Goal: Task Accomplishment & Management: Manage account settings

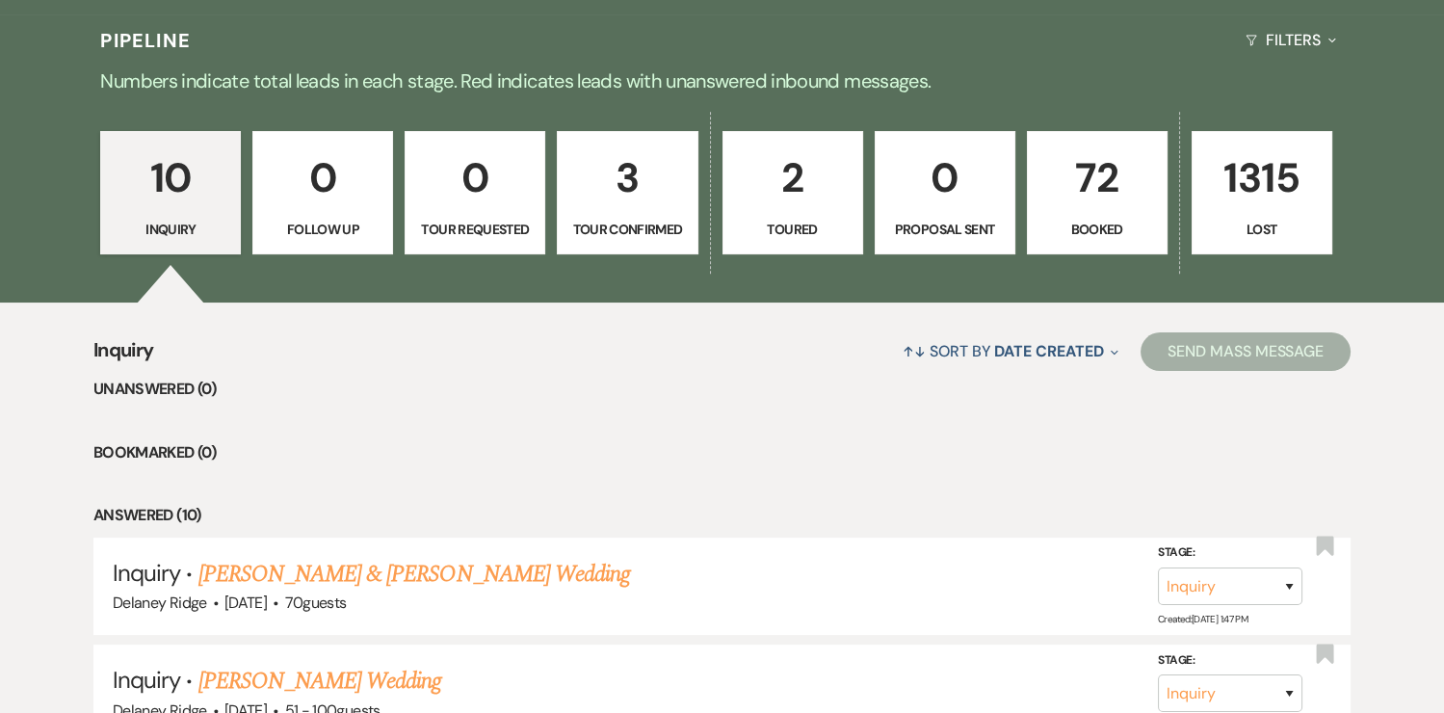
click at [1111, 197] on p "72" at bounding box center [1097, 177] width 116 height 65
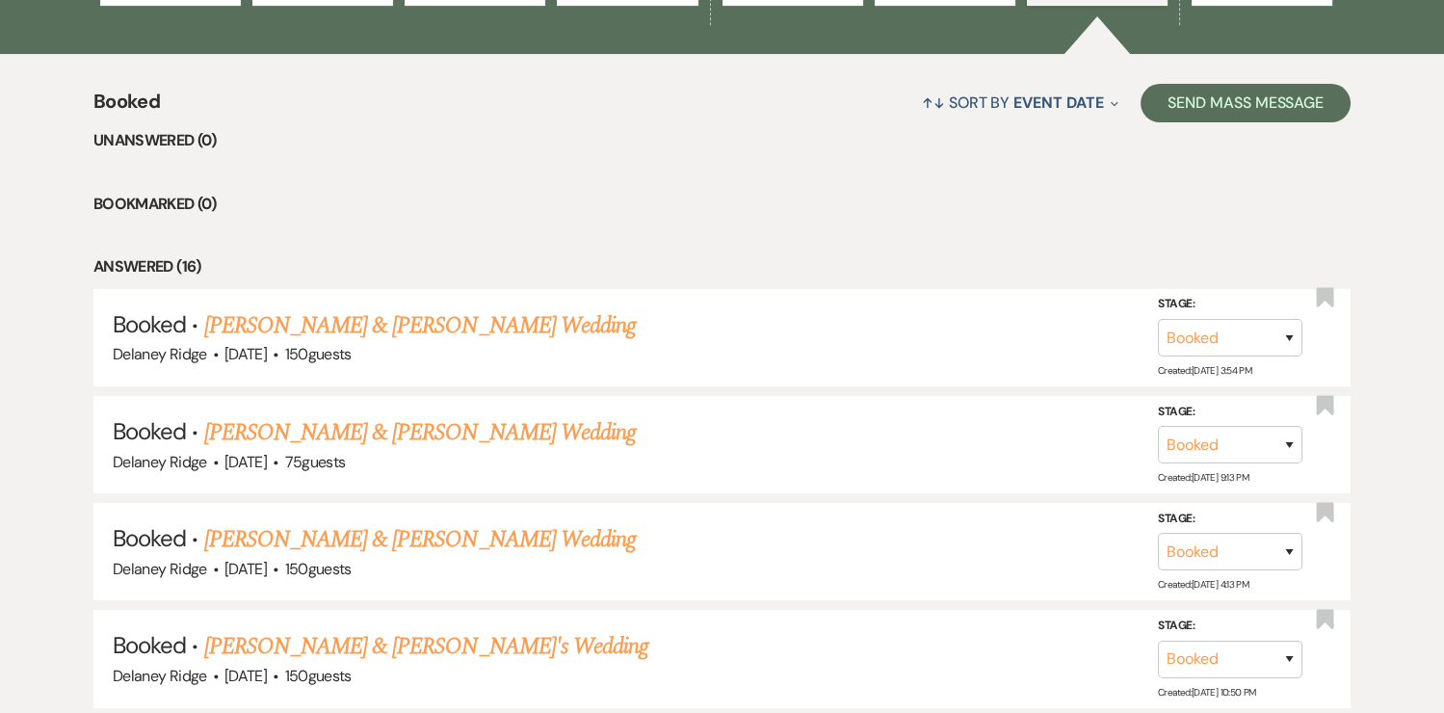
scroll to position [848, 0]
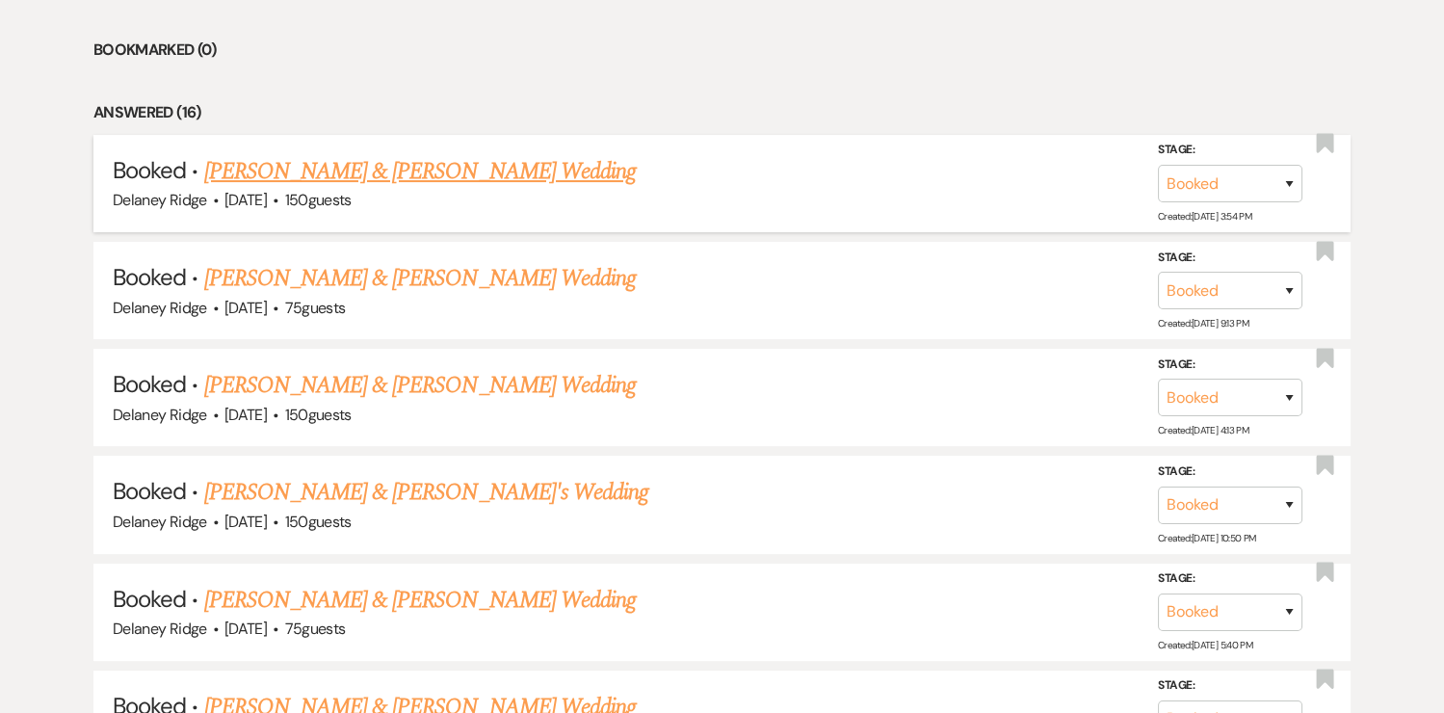
click at [416, 158] on link "[PERSON_NAME] & [PERSON_NAME] Wedding" at bounding box center [419, 171] width 431 height 35
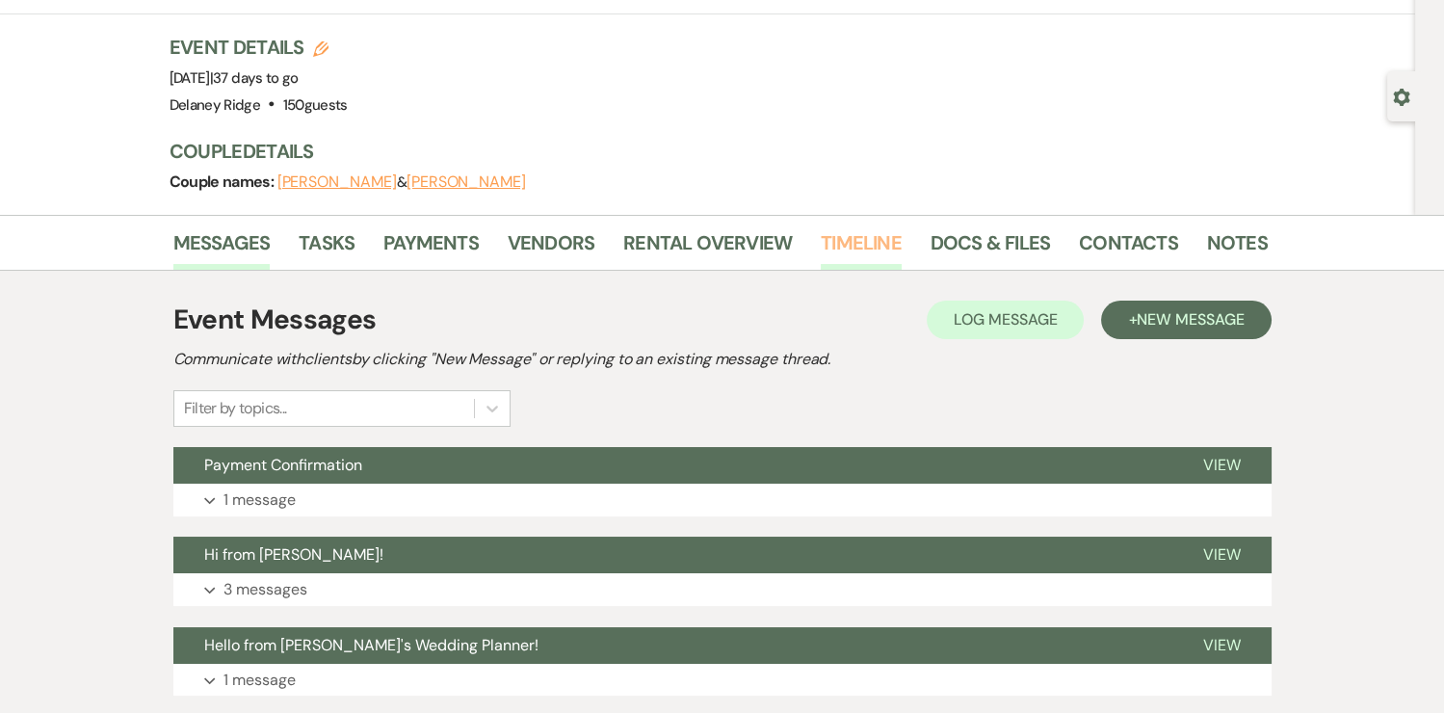
scroll to position [121, 0]
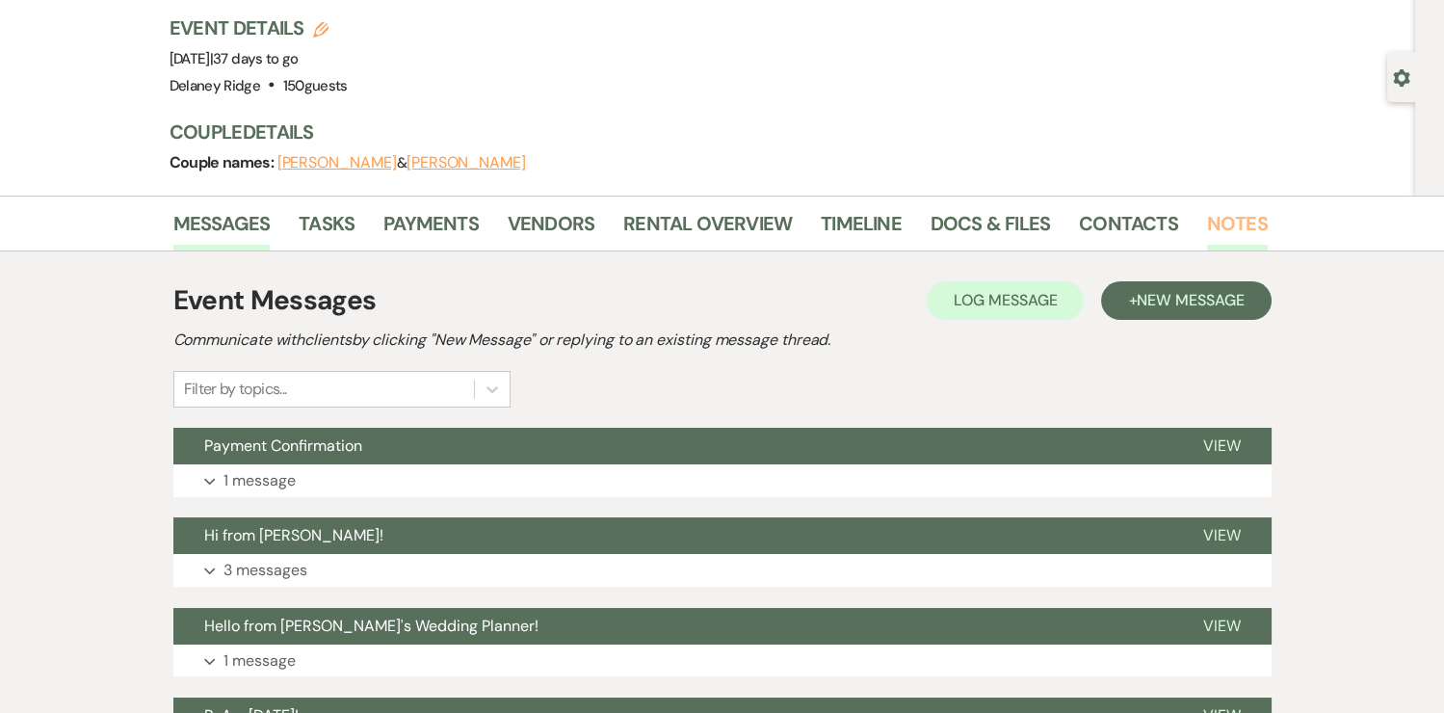
click at [1214, 213] on link "Notes" at bounding box center [1237, 229] width 61 height 42
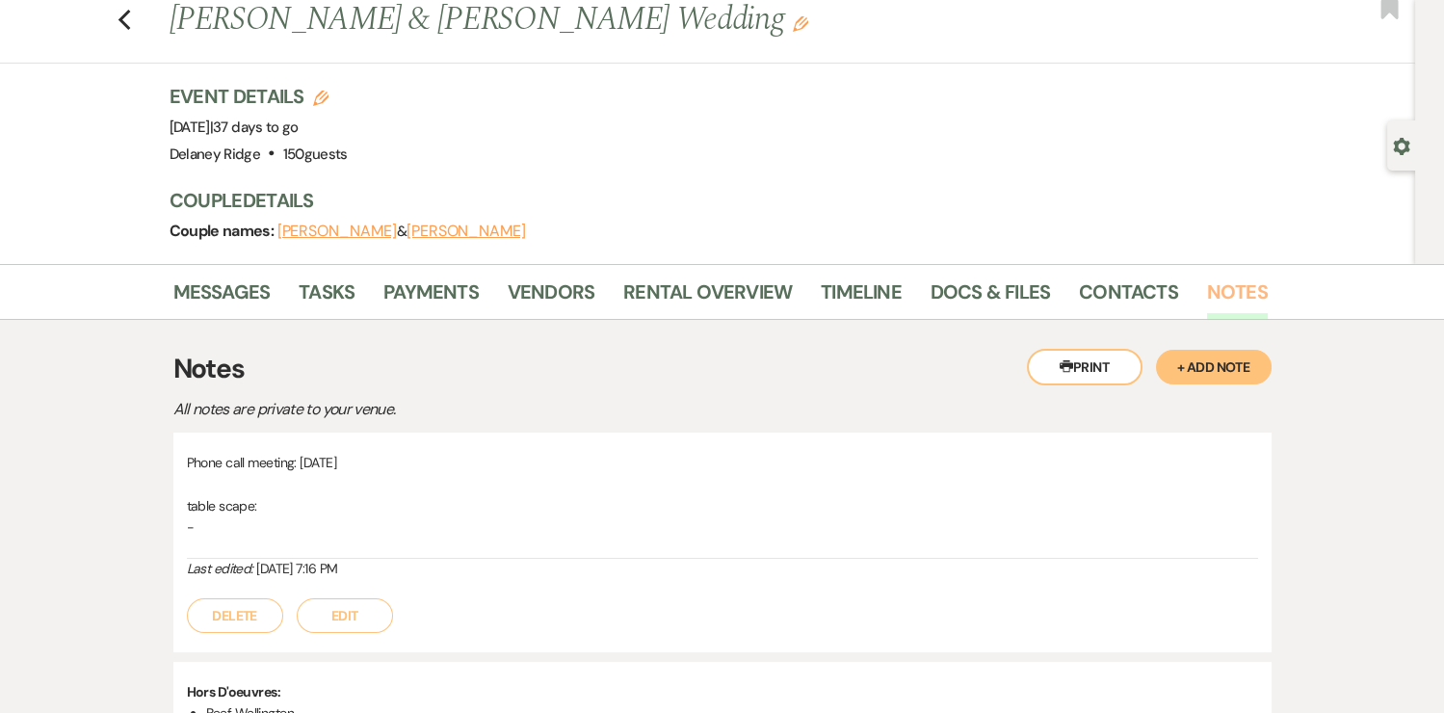
scroll to position [168, 0]
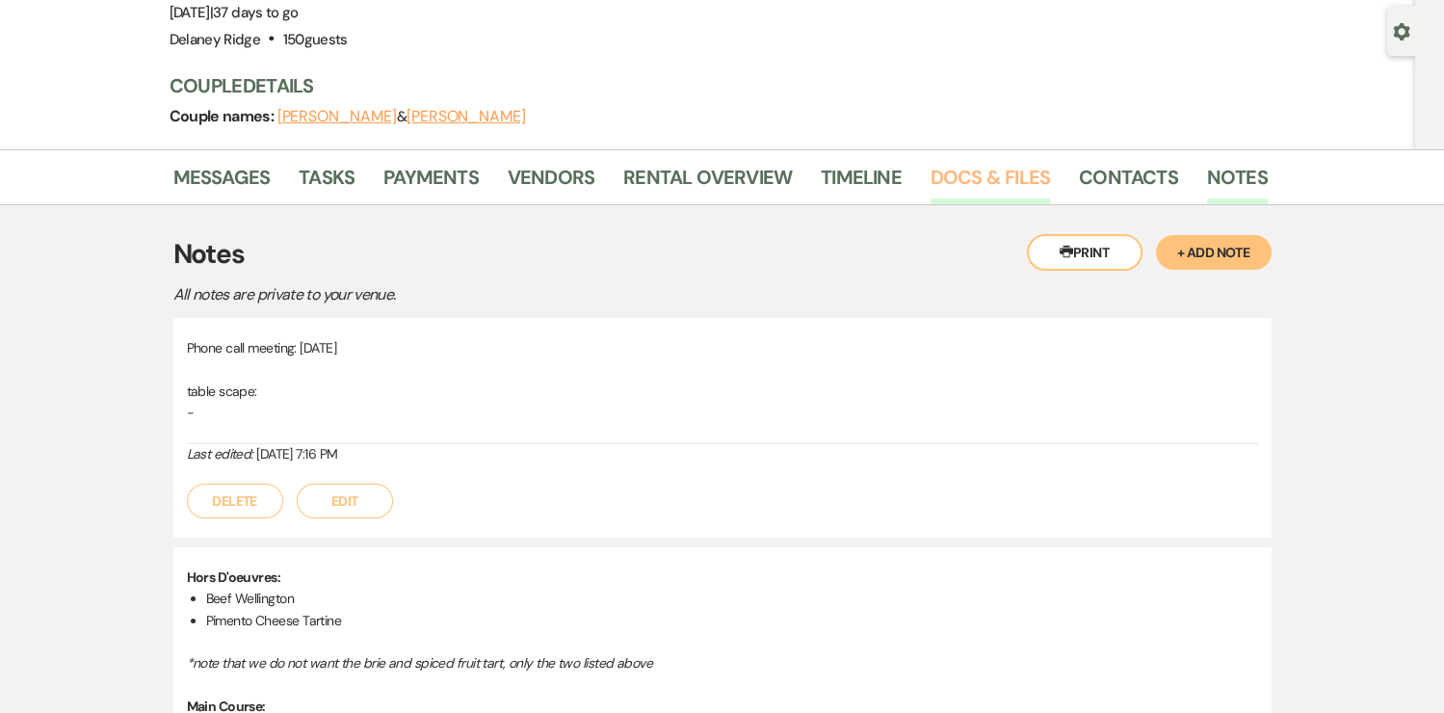
click at [1037, 168] on link "Docs & Files" at bounding box center [989, 183] width 119 height 42
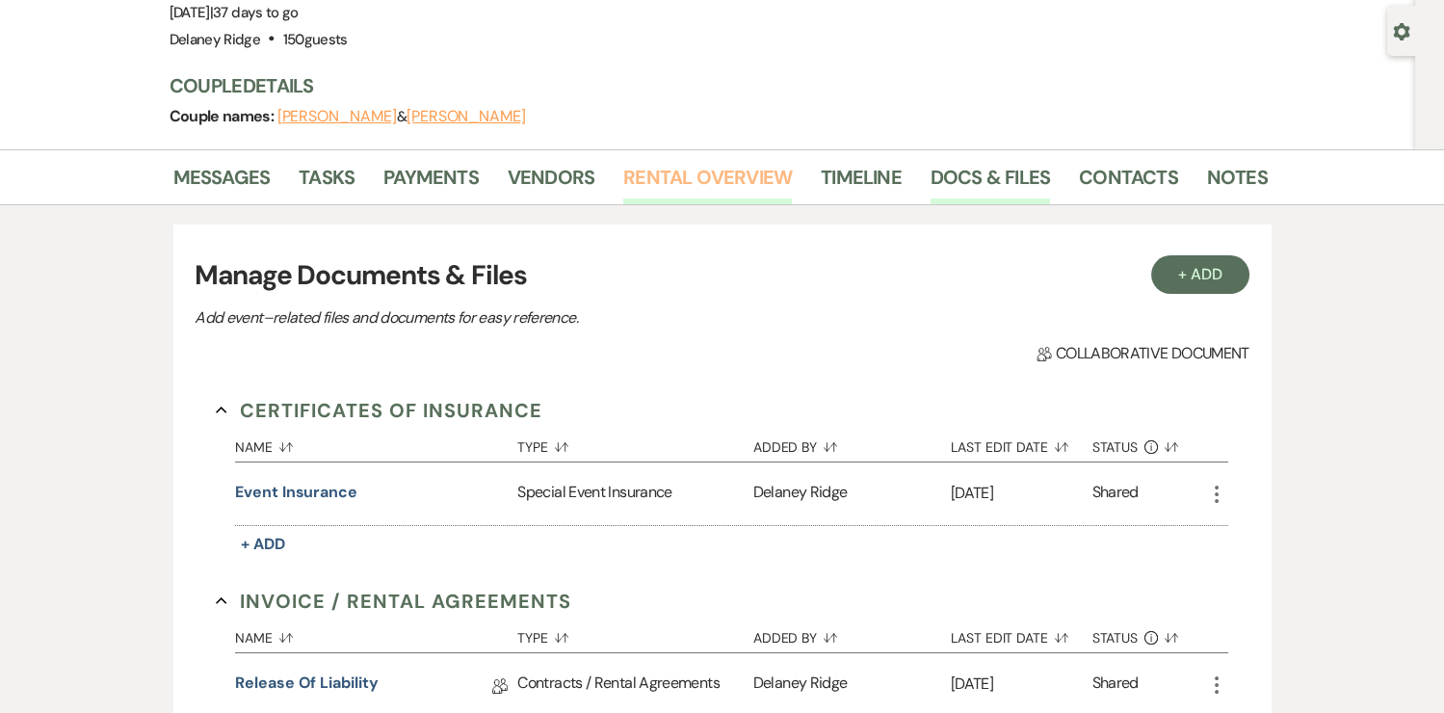
click at [697, 173] on link "Rental Overview" at bounding box center [707, 183] width 169 height 42
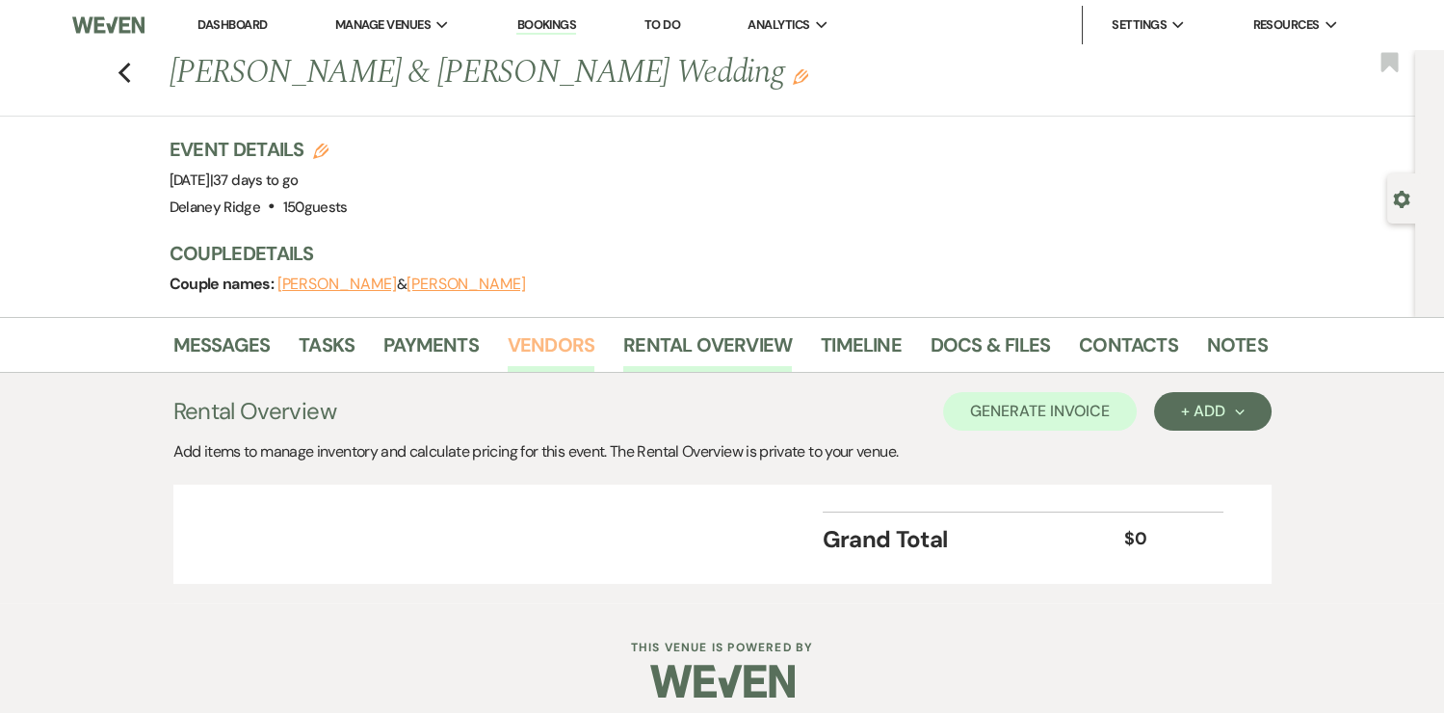
click at [546, 348] on link "Vendors" at bounding box center [551, 350] width 87 height 42
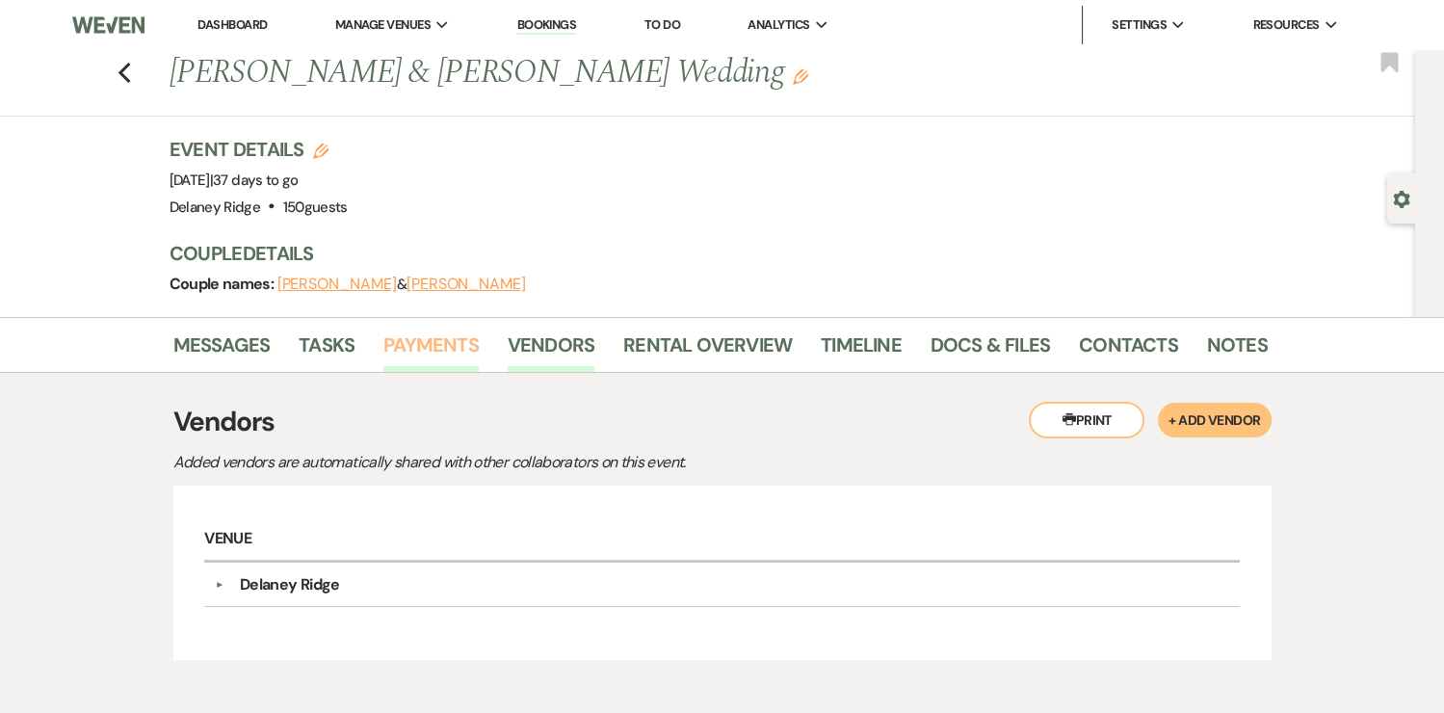
click at [435, 344] on link "Payments" at bounding box center [430, 350] width 95 height 42
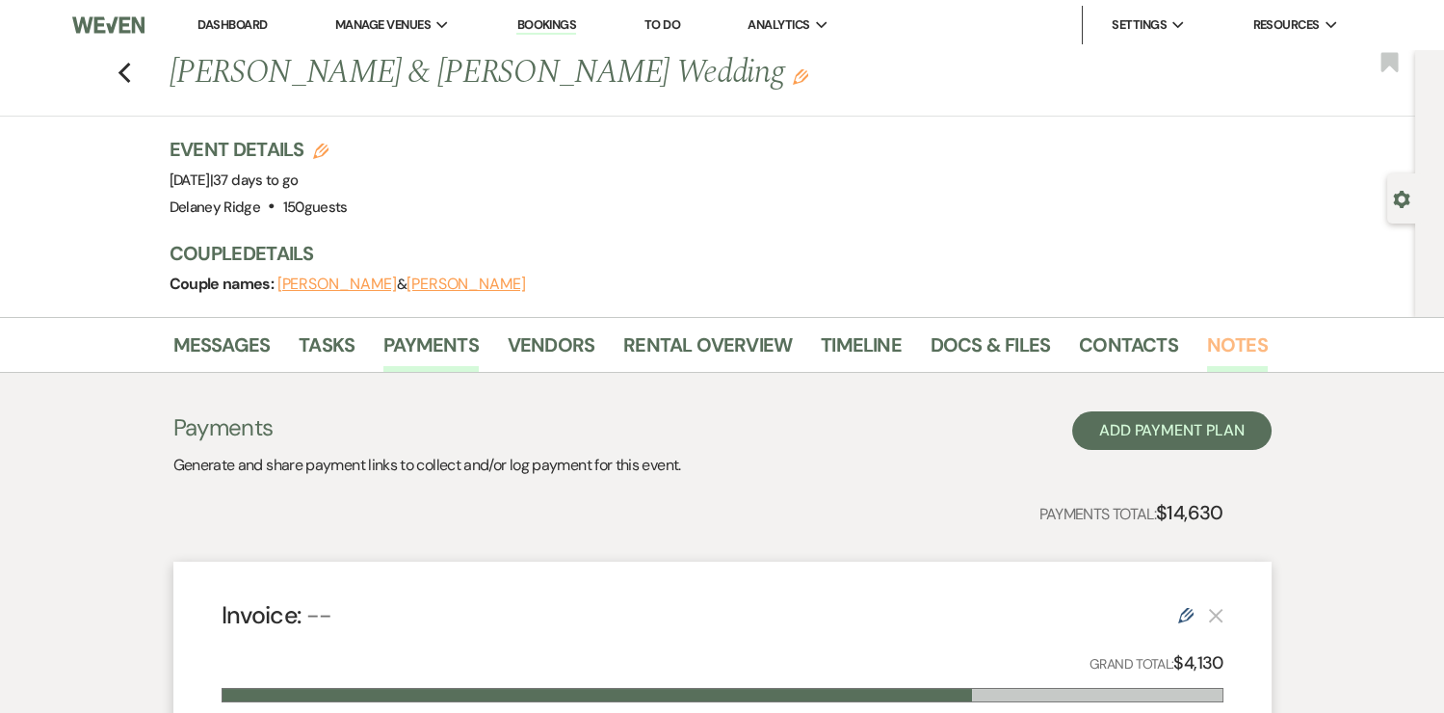
click at [1234, 348] on link "Notes" at bounding box center [1237, 350] width 61 height 42
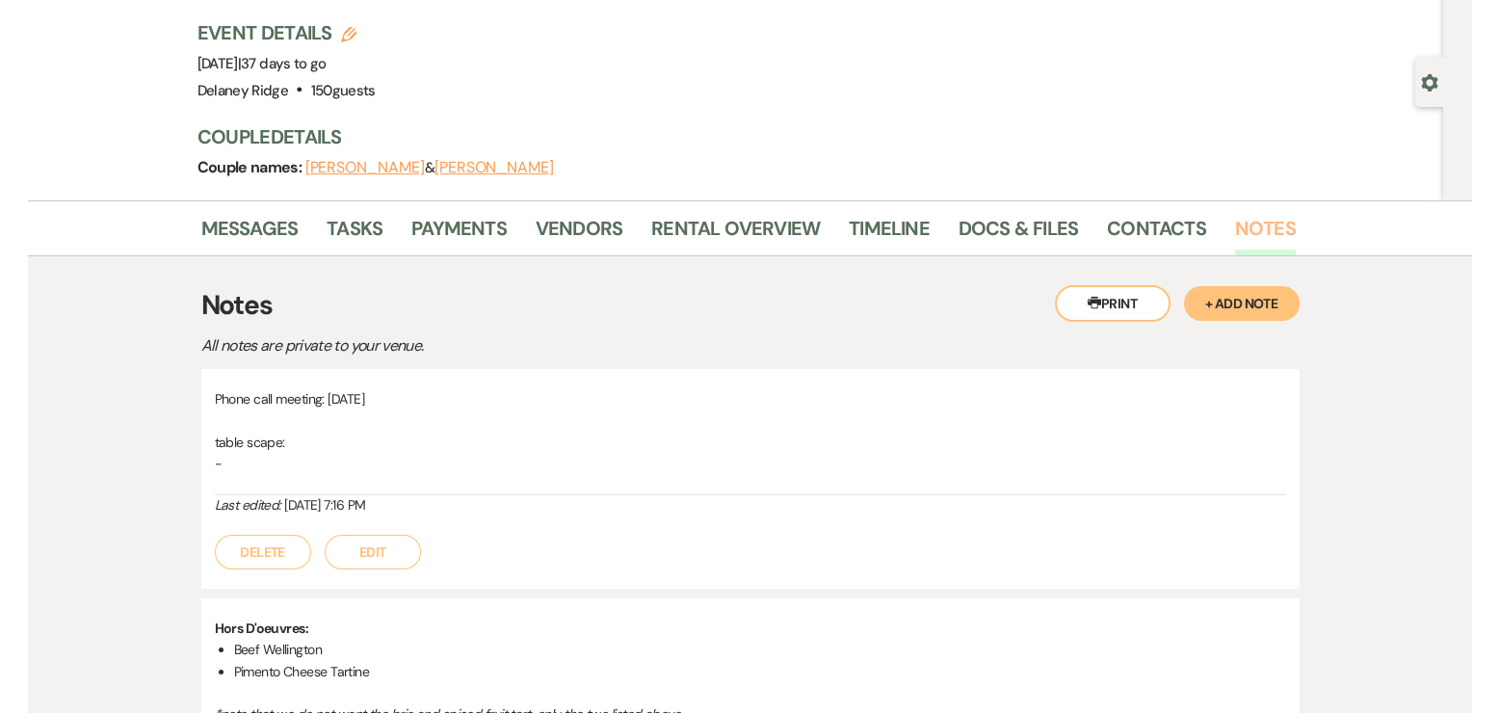
scroll to position [16, 0]
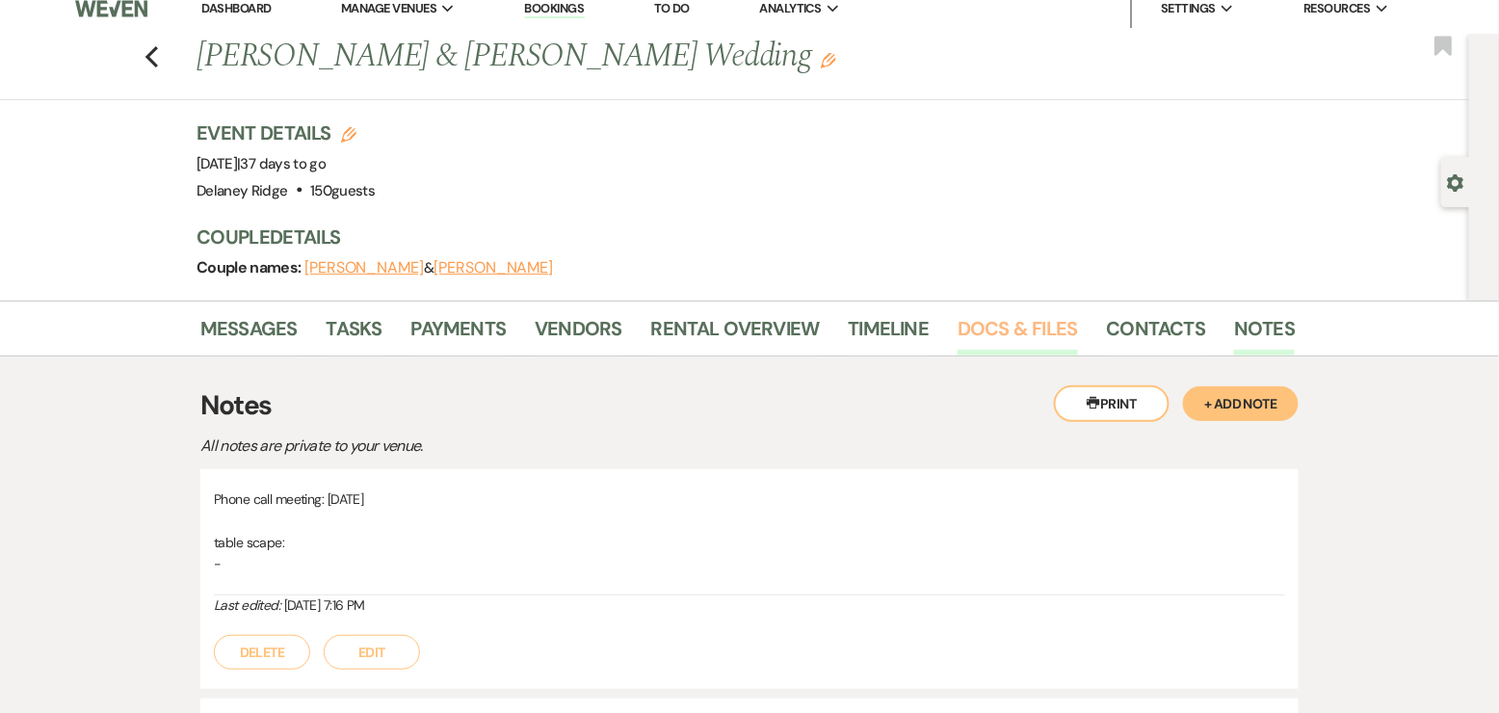
click at [964, 323] on link "Docs & Files" at bounding box center [1016, 334] width 119 height 42
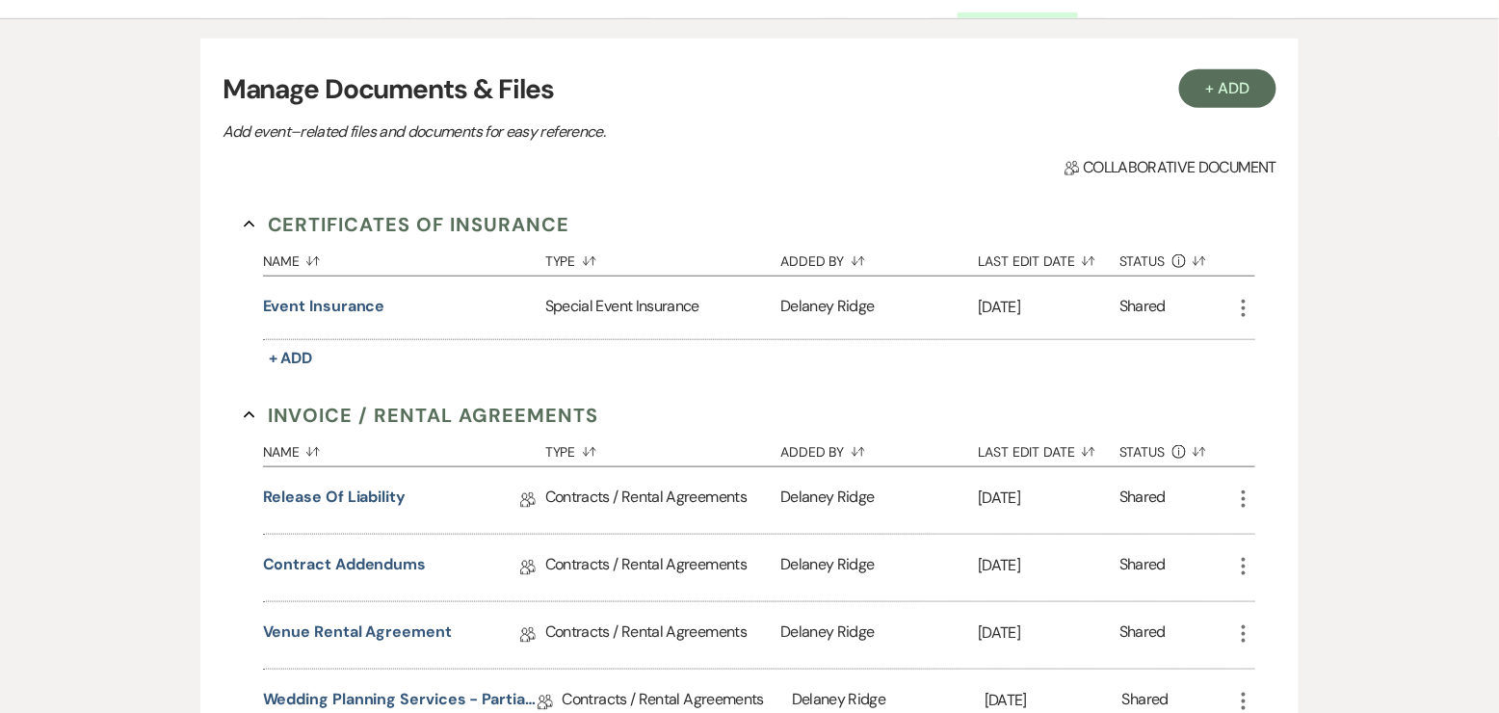
scroll to position [651, 0]
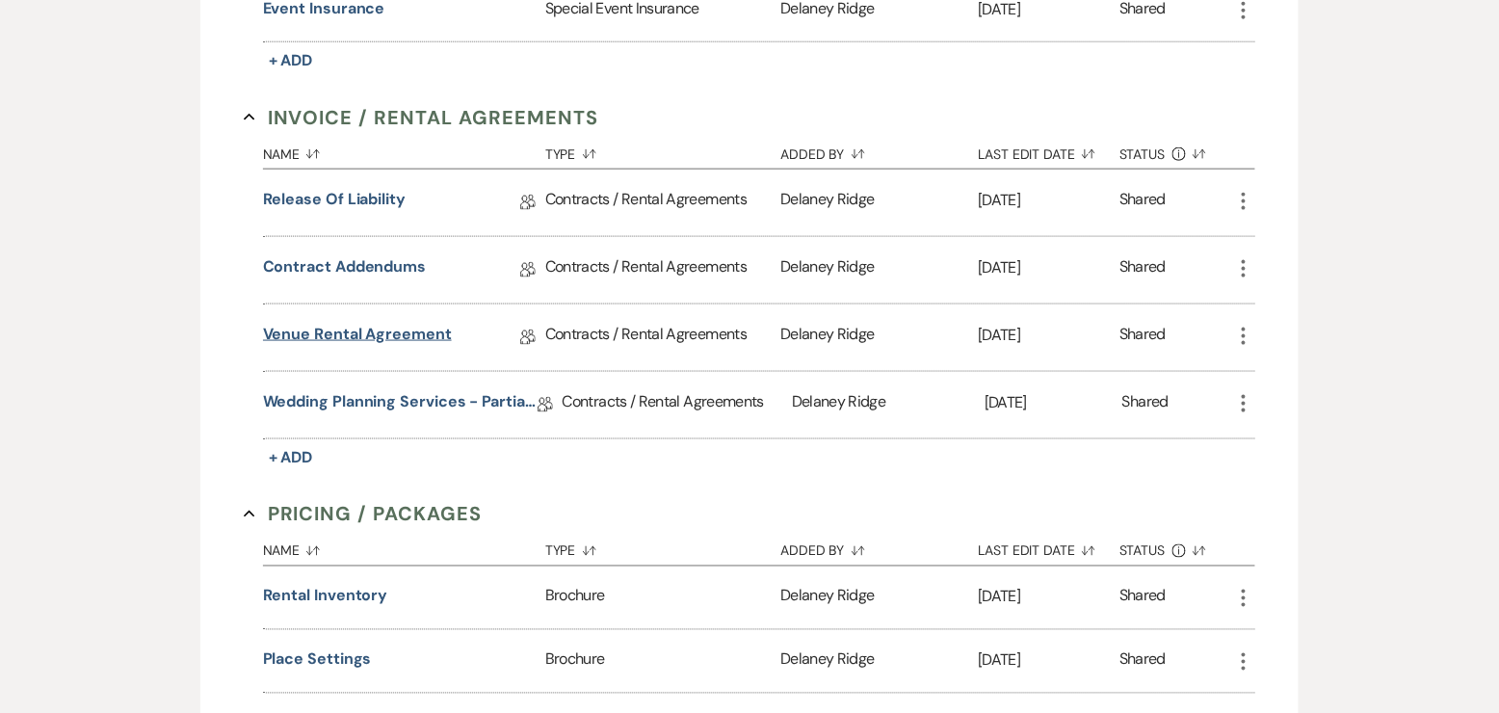
click at [359, 330] on link "Venue Rental Agreement" at bounding box center [357, 338] width 189 height 30
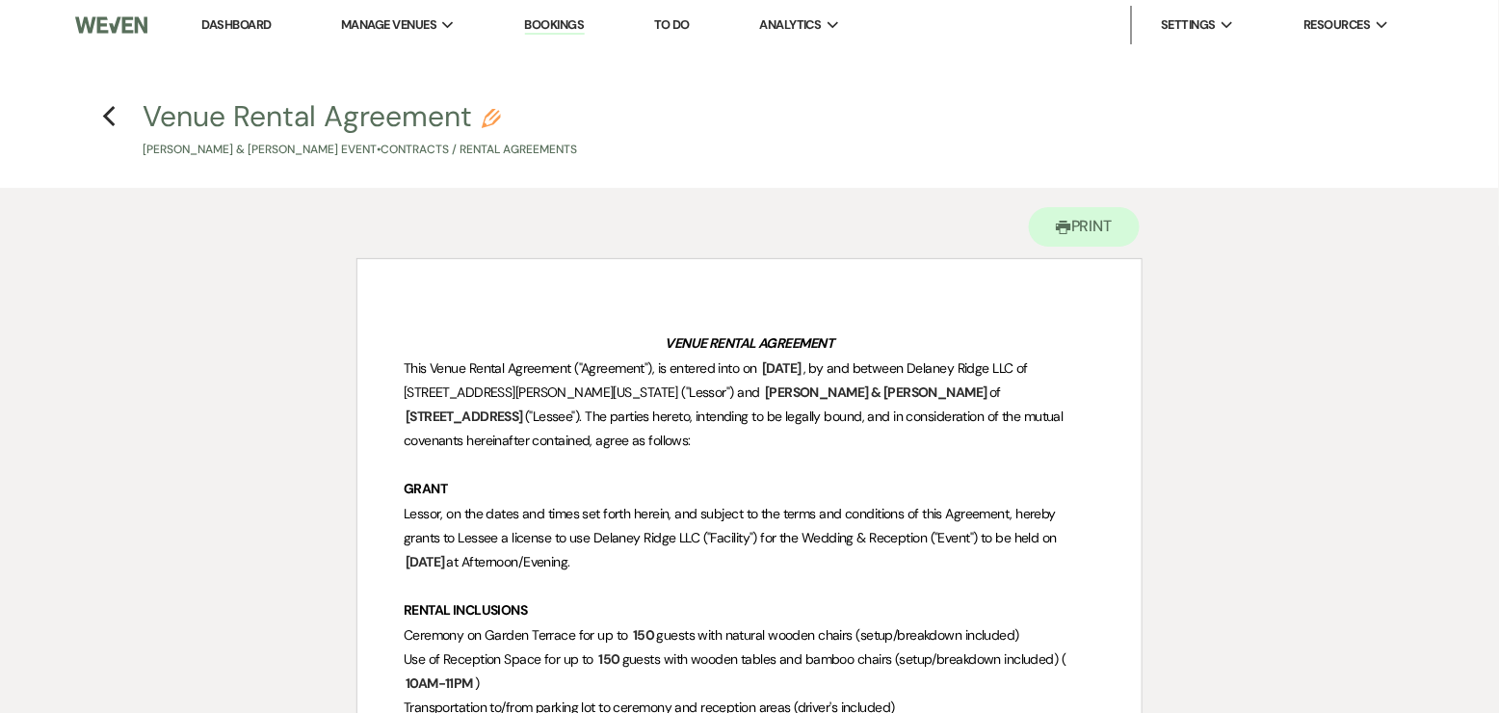
click at [117, 107] on h4 "Previous Venue Rental Agreement Pencil [PERSON_NAME] & [PERSON_NAME] Event • Co…" at bounding box center [749, 127] width 1387 height 63
click at [105, 110] on icon "Previous" at bounding box center [109, 116] width 14 height 23
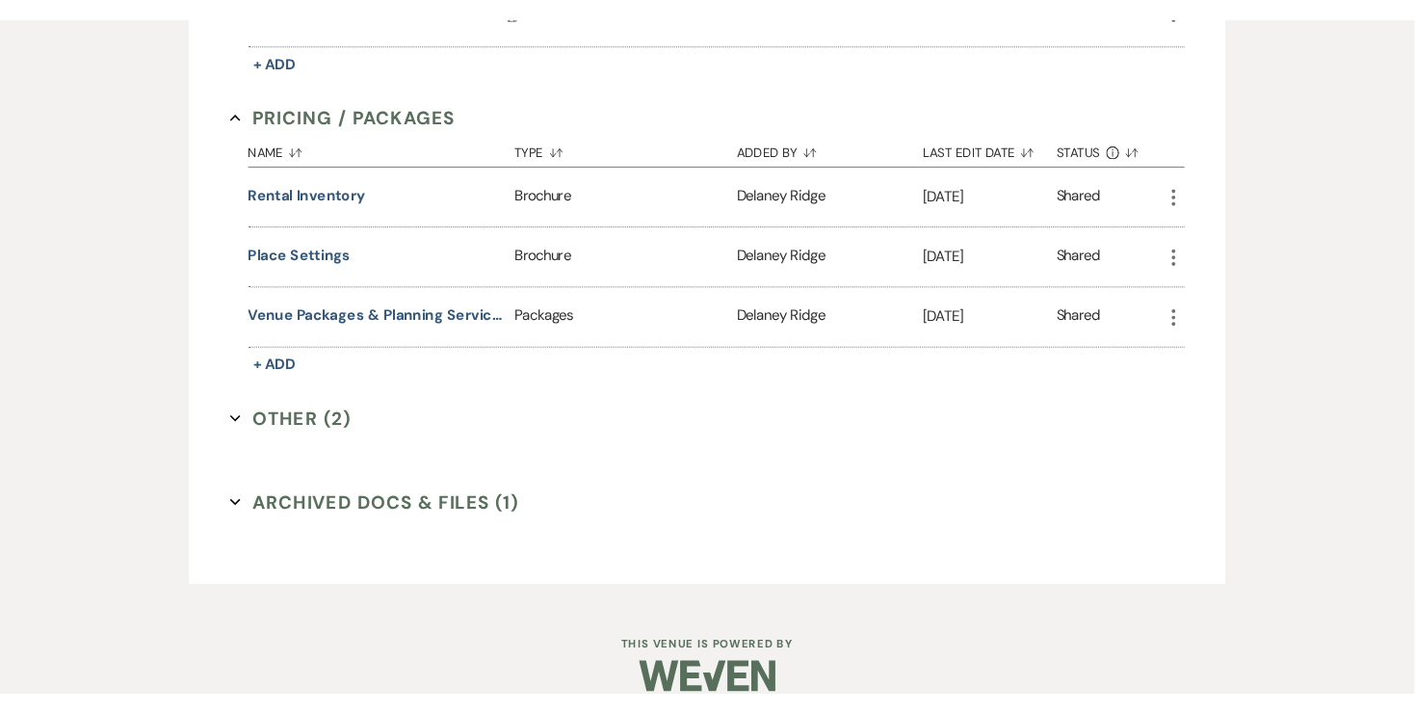
scroll to position [1061, 0]
